Goal: Information Seeking & Learning: Understand process/instructions

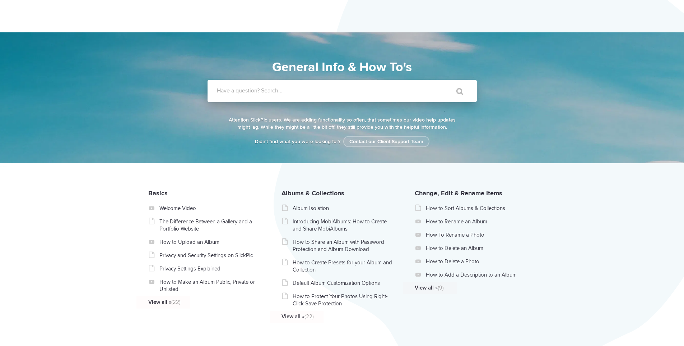
click at [266, 90] on label "Have a question? Search..." at bounding box center [351, 90] width 269 height 7
click at [266, 90] on input "Have a question? Search..." at bounding box center [328, 91] width 240 height 22
type input "unlisted album"
click at [442, 83] on input "" at bounding box center [457, 91] width 30 height 17
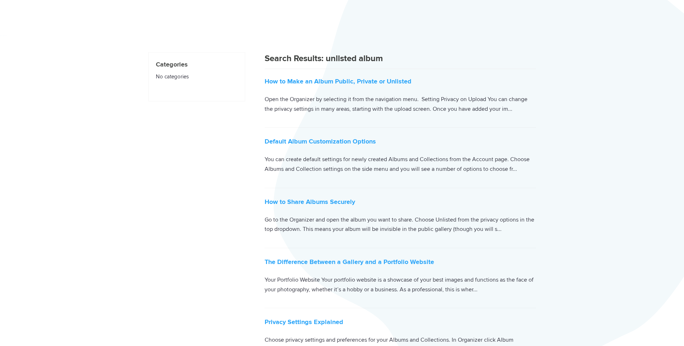
click at [294, 111] on p "Open the Organizer by selecting it from the navigation menu. Setting Privacy on…" at bounding box center [401, 103] width 272 height 19
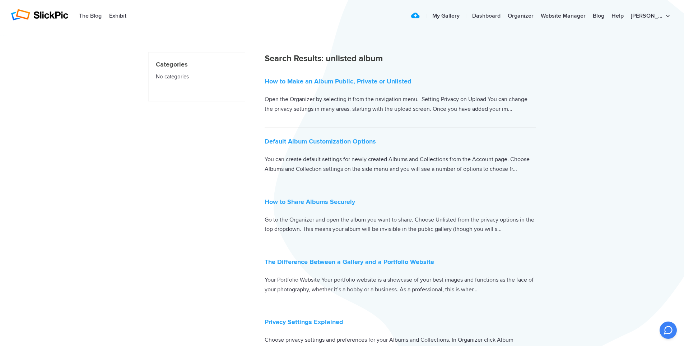
click at [339, 82] on link "How to Make an Album Public, Private or Unlisted" at bounding box center [338, 81] width 147 height 8
